Goal: Complete application form

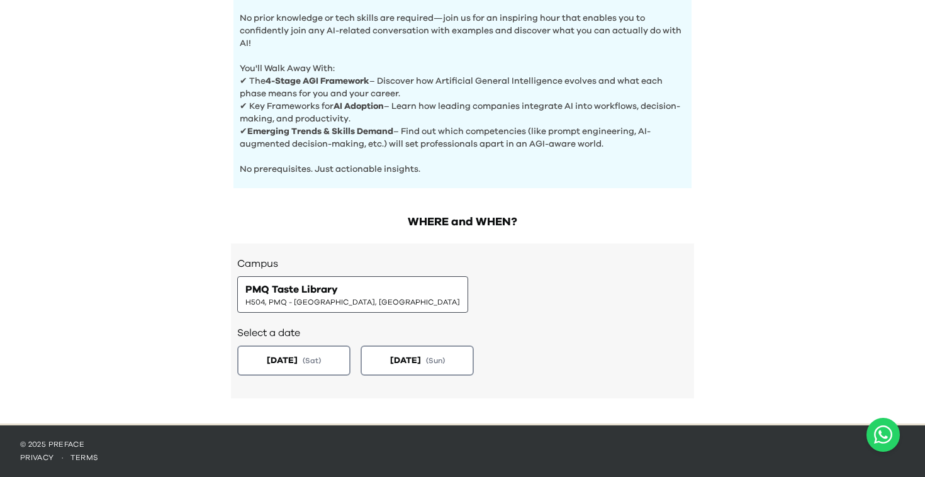
scroll to position [3, 0]
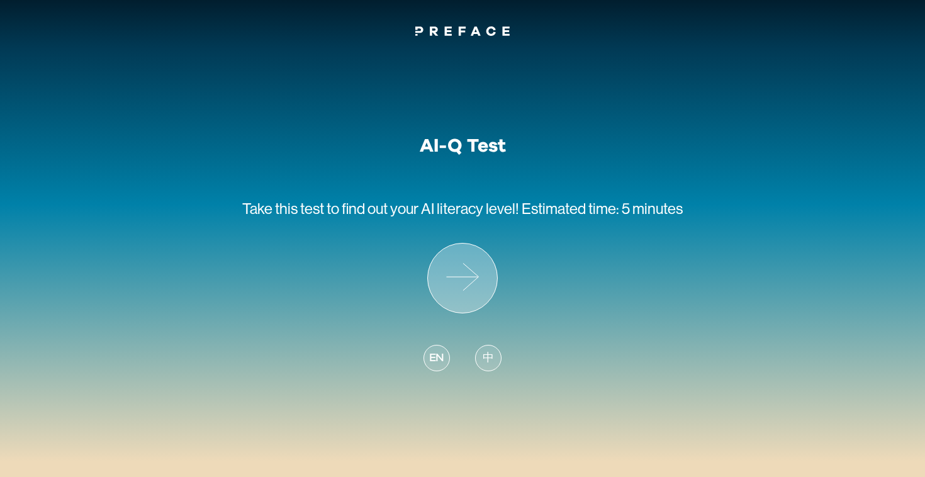
click at [463, 294] on icon at bounding box center [462, 278] width 69 height 69
click at [494, 359] on div "中" at bounding box center [488, 358] width 26 height 26
click at [494, 361] on div "中" at bounding box center [488, 358] width 26 height 26
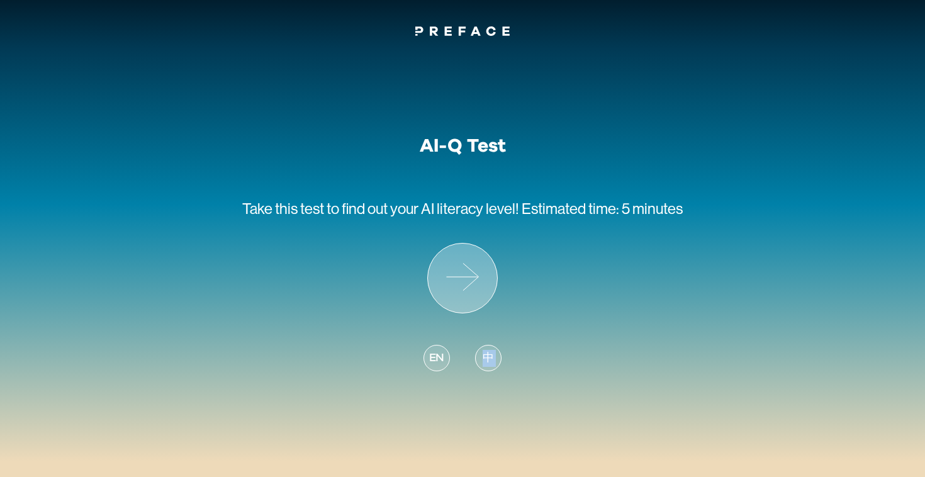
click at [474, 283] on icon at bounding box center [462, 278] width 69 height 69
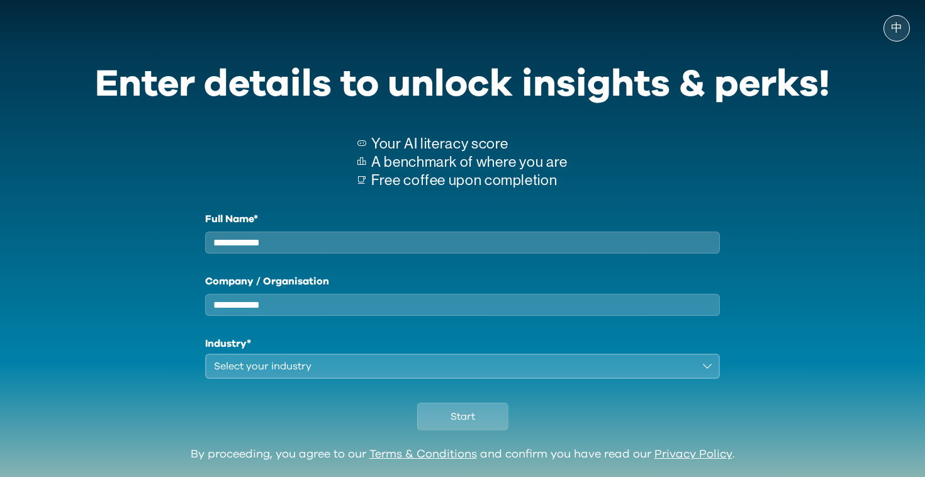
click at [382, 213] on label "Full Name*" at bounding box center [462, 218] width 515 height 15
click at [382, 232] on input "Full Name*" at bounding box center [462, 243] width 515 height 22
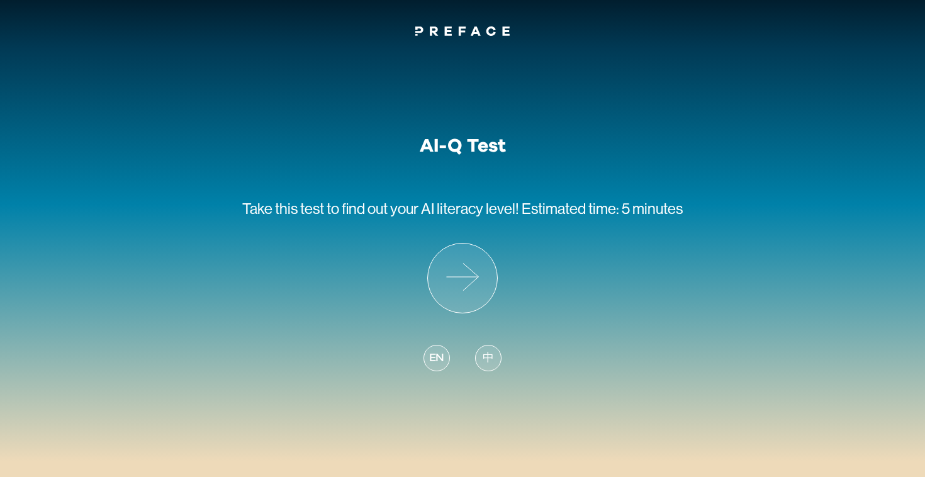
click at [495, 371] on div "中" at bounding box center [488, 358] width 26 height 26
click at [489, 350] on span "中" at bounding box center [488, 358] width 11 height 17
